Goal: Task Accomplishment & Management: Manage account settings

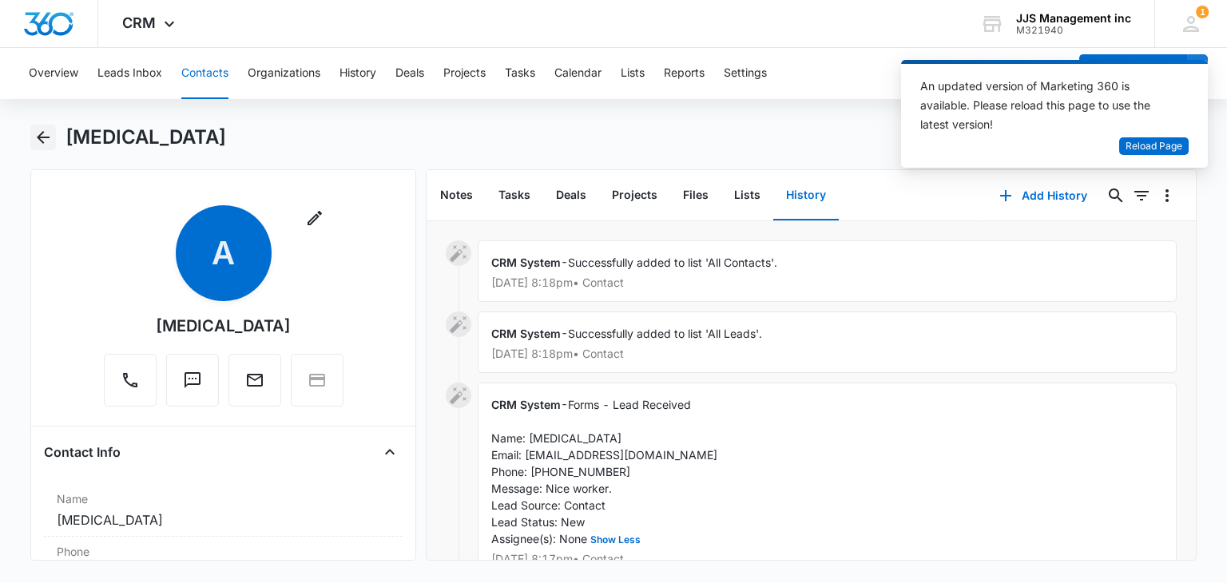
click at [45, 141] on icon "Back" at bounding box center [43, 137] width 19 height 19
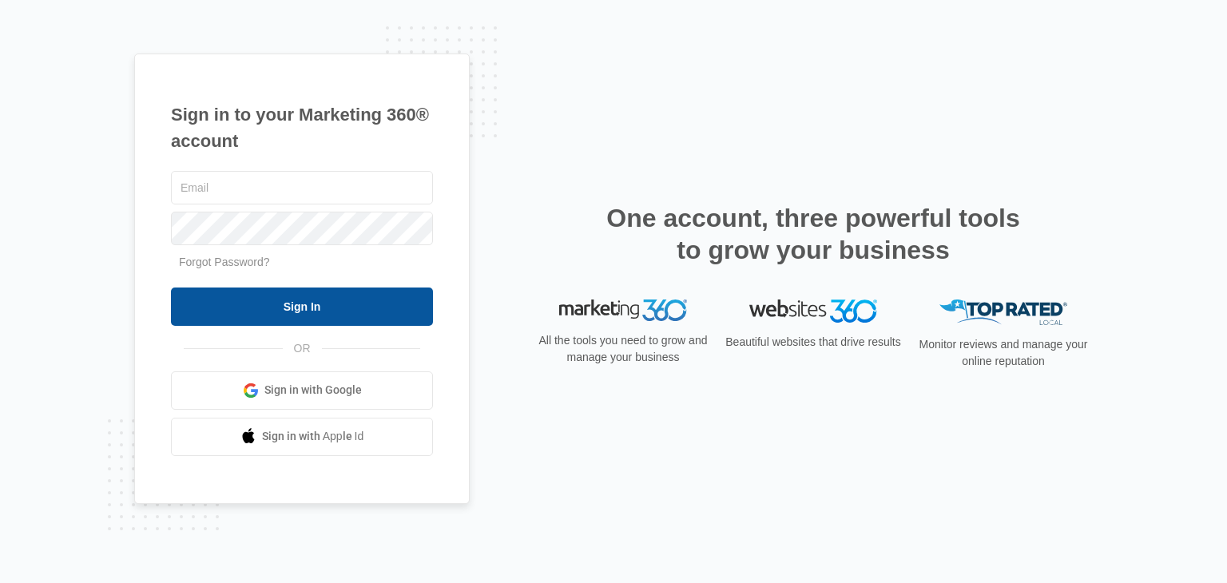
type input "[EMAIL_ADDRESS][DOMAIN_NAME]"
click at [313, 313] on input "Sign In" at bounding box center [302, 307] width 262 height 38
